Goal: Find specific fact: Find specific fact

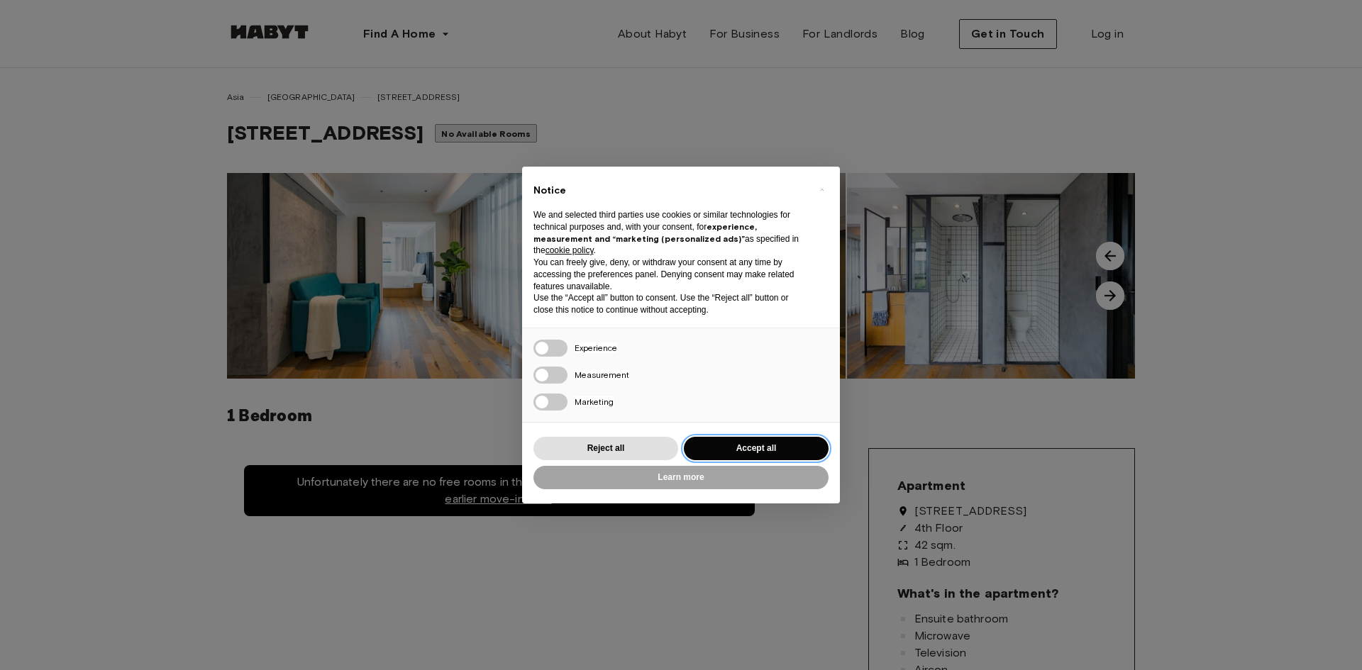
click at [759, 454] on button "Accept all" at bounding box center [756, 448] width 145 height 23
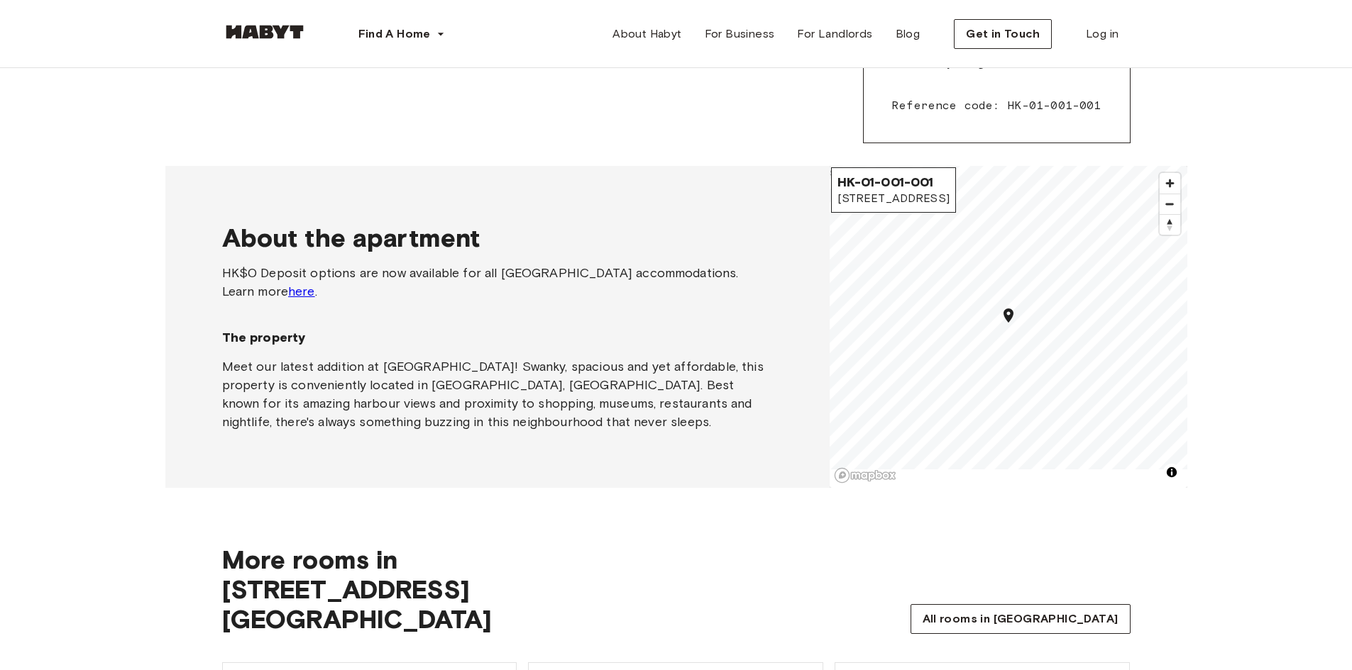
scroll to position [813, 0]
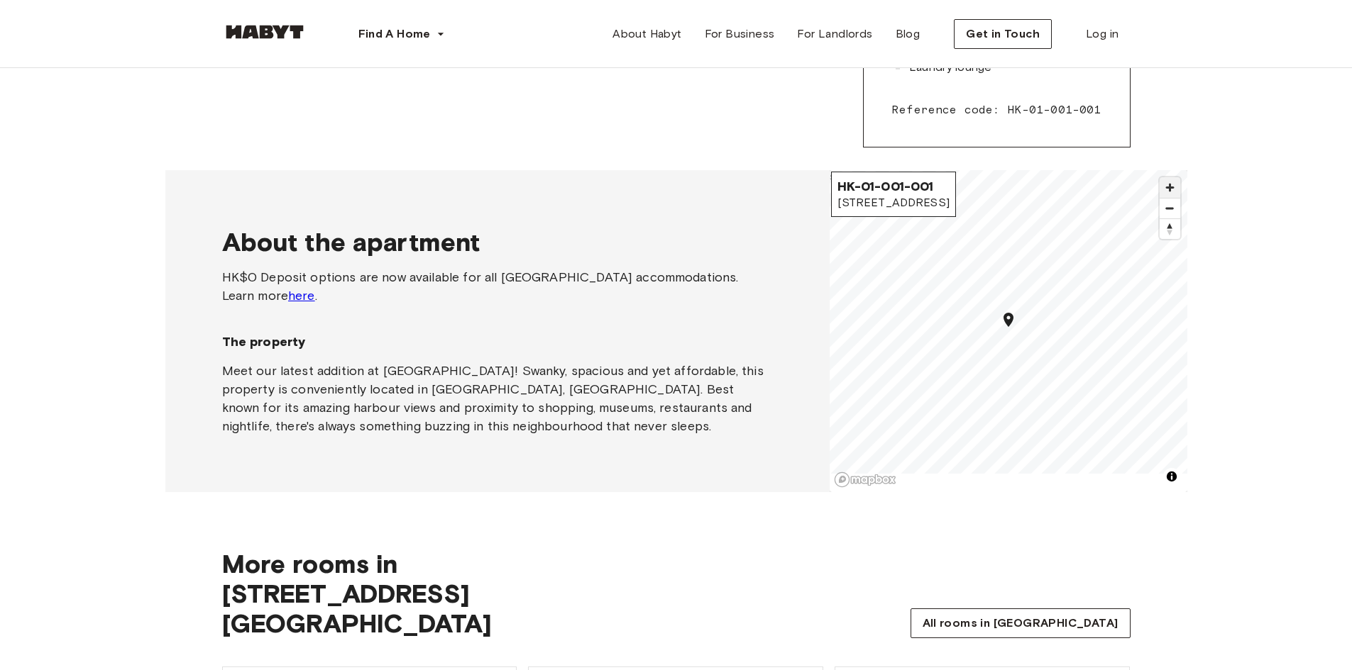
click at [1166, 192] on span "Zoom in" at bounding box center [1169, 187] width 21 height 21
click at [1170, 211] on span "Zoom out" at bounding box center [1169, 209] width 21 height 20
click at [889, 190] on span "HK-01-001-001" at bounding box center [893, 186] width 112 height 17
click at [907, 197] on span "[STREET_ADDRESS]" at bounding box center [893, 203] width 112 height 16
click at [910, 197] on span "[STREET_ADDRESS]" at bounding box center [893, 203] width 112 height 16
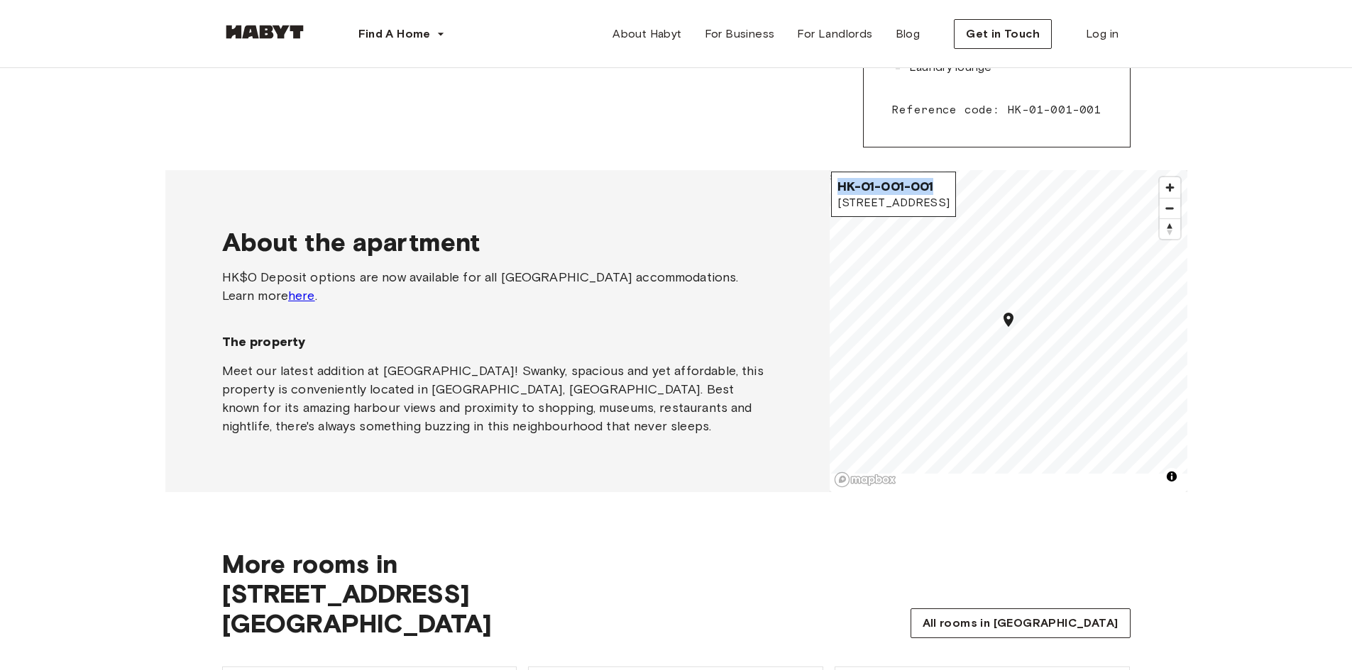
drag, startPoint x: 900, startPoint y: 194, endPoint x: 839, endPoint y: 183, distance: 61.2
click at [839, 183] on span "HK-01-001-001" at bounding box center [893, 186] width 112 height 17
copy span "HK-01-001-001"
drag, startPoint x: 914, startPoint y: 204, endPoint x: 856, endPoint y: 204, distance: 57.5
click at [913, 204] on span "[STREET_ADDRESS]" at bounding box center [893, 203] width 112 height 16
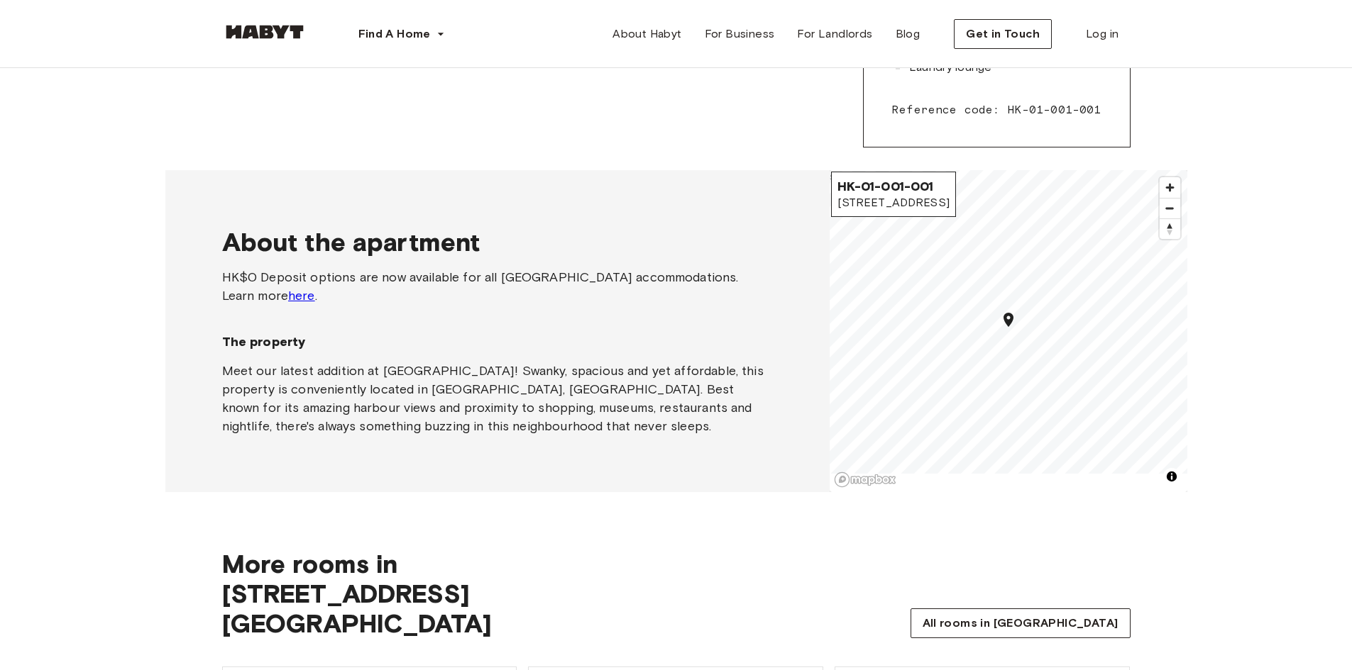
drag, startPoint x: 839, startPoint y: 201, endPoint x: 1003, endPoint y: 204, distance: 164.6
click at [949, 204] on span "[STREET_ADDRESS]" at bounding box center [893, 203] width 112 height 16
copy span "[STREET_ADDRESS]"
